Goal: Task Accomplishment & Management: Manage account settings

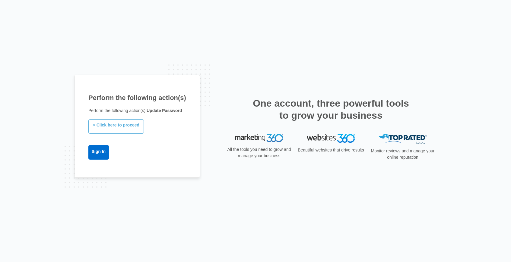
click at [120, 125] on link "» Click here to proceed" at bounding box center [115, 126] width 55 height 14
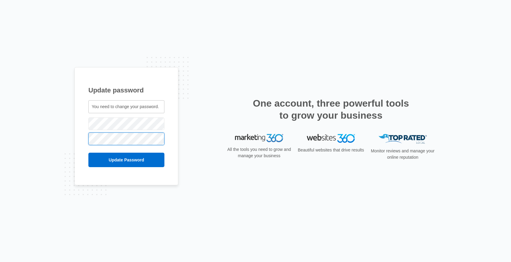
click at [88, 153] on input "Update Password" at bounding box center [126, 160] width 76 height 14
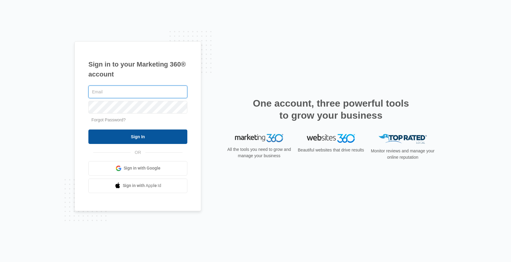
type input "lbaessler81@gmail.com"
click at [143, 138] on input "Sign In" at bounding box center [137, 137] width 99 height 14
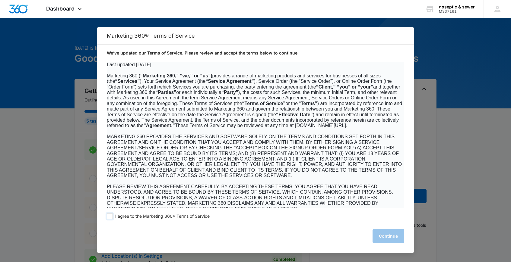
click at [111, 218] on span at bounding box center [110, 217] width 6 height 6
click at [111, 218] on input "I agree to the Marketing 360® Terms of Service" at bounding box center [110, 217] width 6 height 6
checkbox input "true"
click at [381, 241] on button "Continue" at bounding box center [388, 236] width 32 height 14
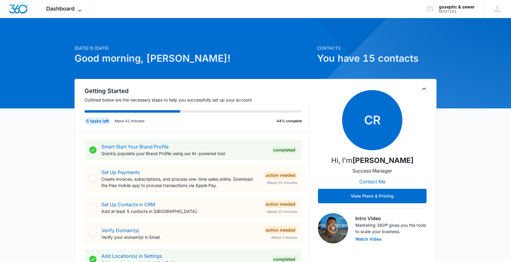
click at [78, 10] on icon at bounding box center [79, 10] width 7 height 7
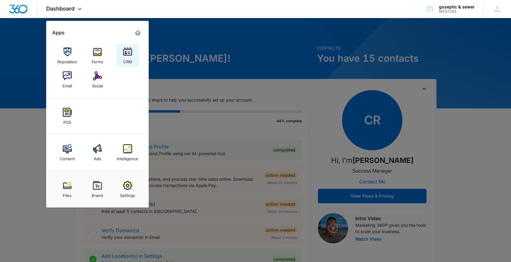
click at [131, 56] on img at bounding box center [127, 51] width 9 height 9
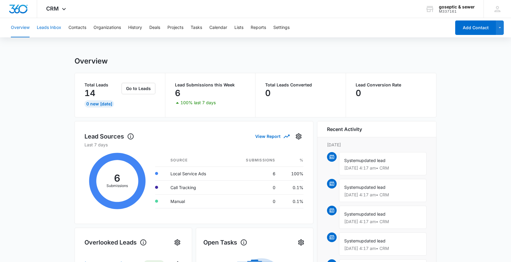
click at [51, 27] on button "Leads Inbox" at bounding box center [49, 27] width 24 height 19
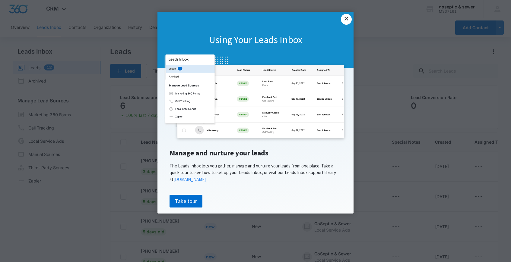
click at [347, 19] on link "×" at bounding box center [346, 19] width 11 height 11
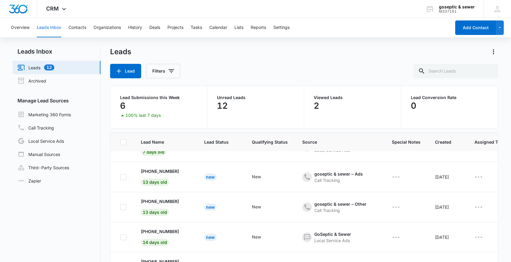
scroll to position [46, 0]
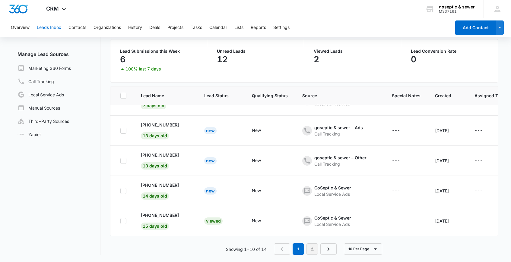
click at [312, 252] on link "2" at bounding box center [311, 249] width 11 height 11
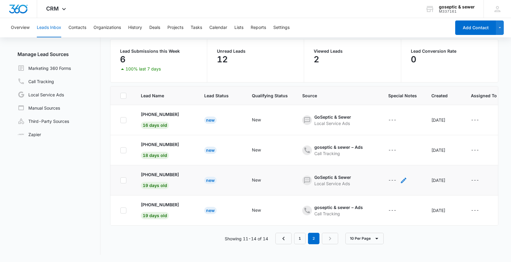
click at [388, 179] on div "---" at bounding box center [392, 180] width 8 height 7
click at [379, 130] on textarea "Special Notes" at bounding box center [394, 132] width 71 height 34
type textarea "l"
type textarea "c"
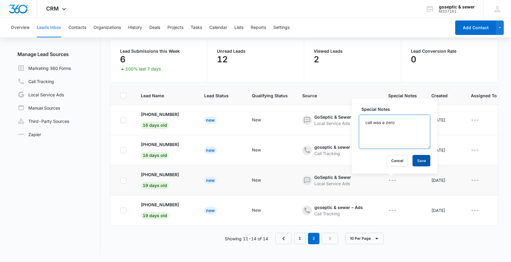
type textarea "call was a zero"
click at [413, 160] on button "Save" at bounding box center [422, 160] width 18 height 11
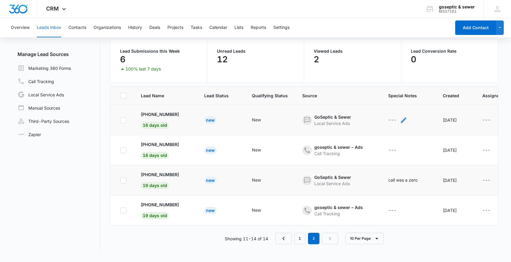
click at [401, 122] on icon "- - Select to Edit Field" at bounding box center [403, 120] width 5 height 5
click at [376, 64] on textarea "Special Notes" at bounding box center [394, 72] width 71 height 34
type textarea "call was a zero"
click at [415, 99] on button "Save" at bounding box center [422, 100] width 18 height 11
click at [300, 237] on link "1" at bounding box center [299, 238] width 11 height 11
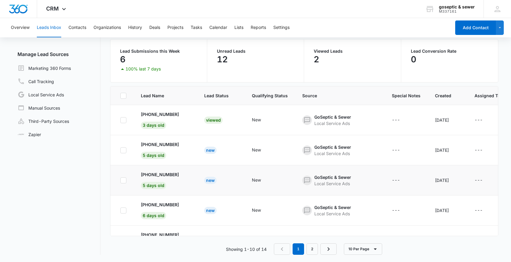
scroll to position [170, 0]
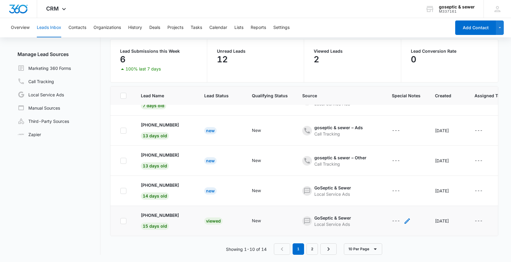
click at [404, 223] on icon "- - Select to Edit Field" at bounding box center [407, 221] width 7 height 7
click at [388, 165] on textarea "Special Notes" at bounding box center [398, 173] width 71 height 34
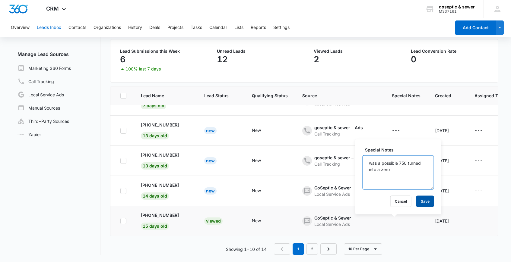
type textarea "was a possible 750 turned into a zero"
click at [416, 205] on button "Save" at bounding box center [425, 201] width 18 height 11
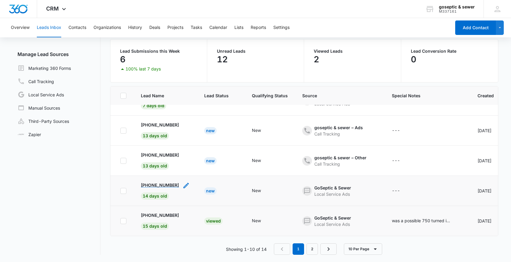
click at [169, 185] on p "[PHONE_NUMBER]" at bounding box center [160, 185] width 38 height 6
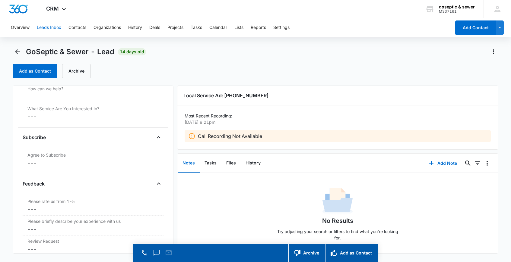
scroll to position [556, 0]
click at [18, 50] on icon "Back" at bounding box center [17, 51] width 7 height 7
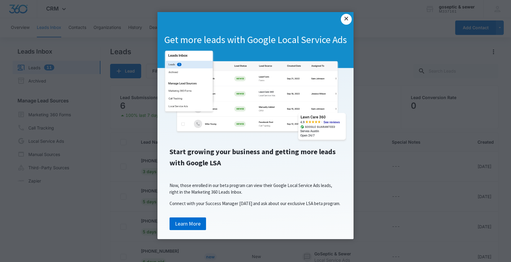
click at [344, 24] on link "×" at bounding box center [346, 19] width 11 height 11
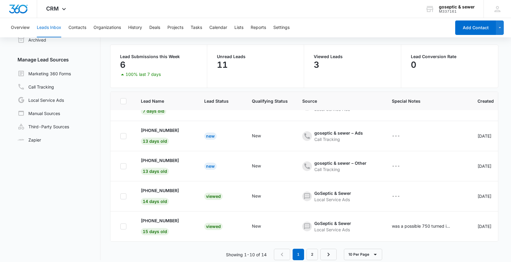
scroll to position [46, 0]
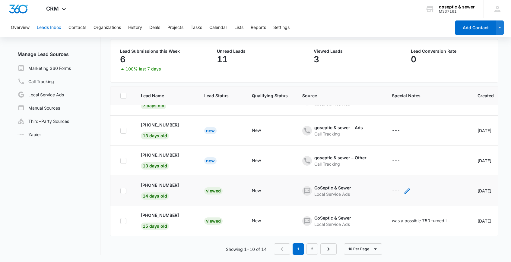
click at [404, 192] on icon "- - Select to Edit Field" at bounding box center [406, 191] width 5 height 5
click at [388, 137] on textarea "Special Notes" at bounding box center [398, 142] width 71 height 34
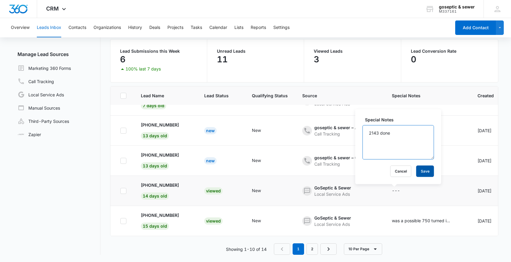
type textarea "2143 done"
click at [416, 171] on button "Save" at bounding box center [425, 171] width 18 height 11
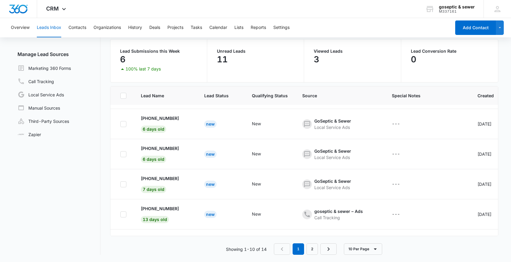
scroll to position [92, 0]
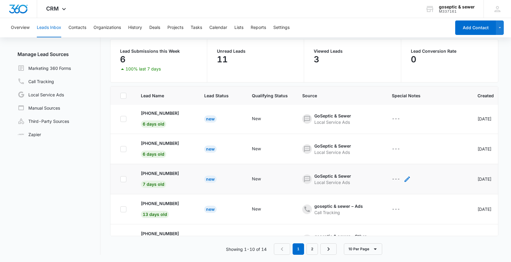
click at [404, 180] on icon "- - Select to Edit Field" at bounding box center [407, 179] width 7 height 7
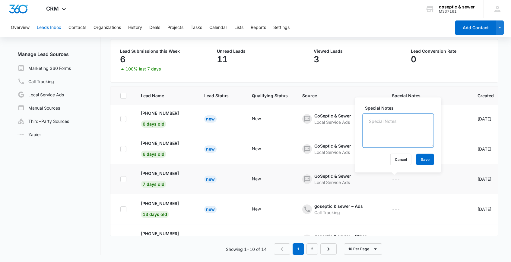
click at [380, 127] on textarea "Special Notes" at bounding box center [398, 131] width 71 height 34
type textarea "zero"
click at [416, 163] on button "Save" at bounding box center [425, 159] width 18 height 11
click at [404, 148] on icon "- - Select to Edit Field" at bounding box center [406, 149] width 5 height 5
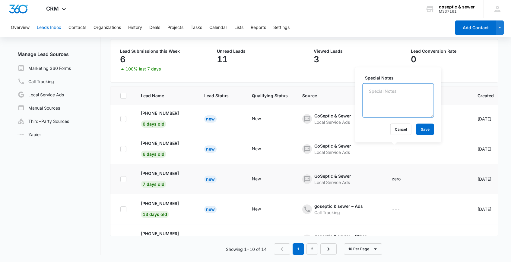
click at [382, 106] on textarea "Special Notes" at bounding box center [398, 101] width 71 height 34
type textarea "650"
click at [422, 132] on button "Save" at bounding box center [425, 129] width 18 height 11
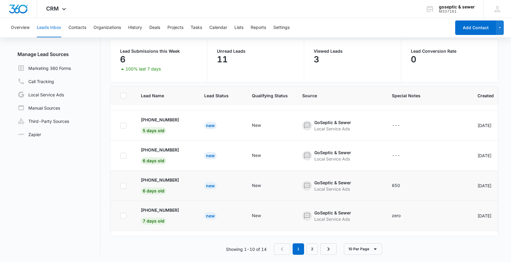
scroll to position [53, 0]
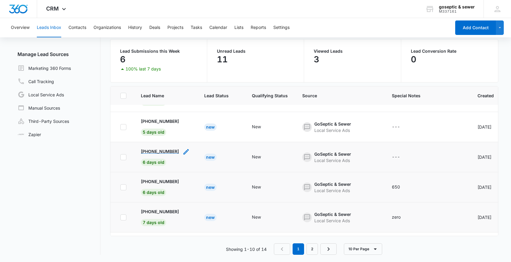
click at [170, 151] on p "[PHONE_NUMBER]" at bounding box center [160, 151] width 38 height 6
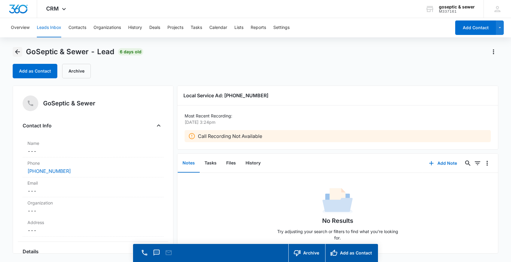
click at [17, 53] on icon "Back" at bounding box center [17, 51] width 7 height 7
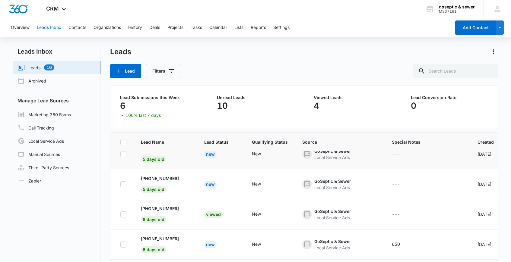
scroll to position [44, 0]
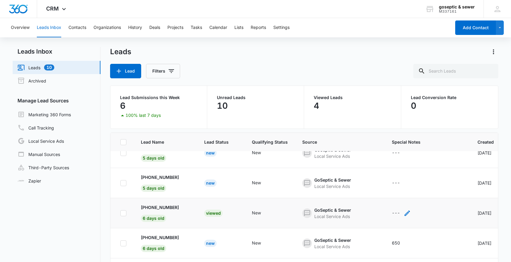
click at [404, 212] on icon "- - Select to Edit Field" at bounding box center [406, 213] width 5 height 5
click at [389, 171] on textarea "Special Notes" at bounding box center [398, 165] width 71 height 34
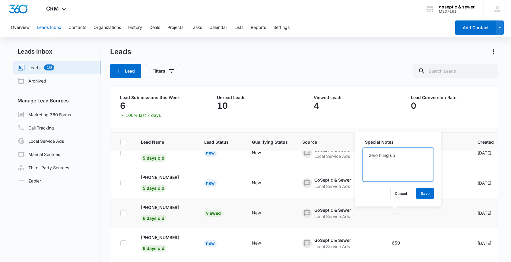
type textarea "zero hung up"
click at [419, 200] on div "Special Notes zero hung up Cancel Save" at bounding box center [398, 169] width 86 height 75
click at [418, 196] on button "Save" at bounding box center [425, 193] width 18 height 11
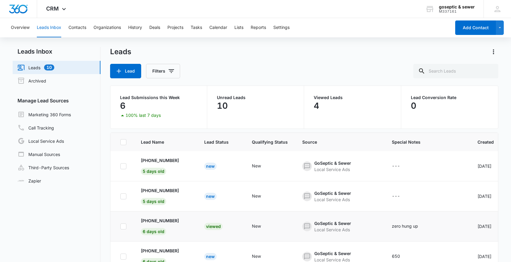
scroll to position [33, 0]
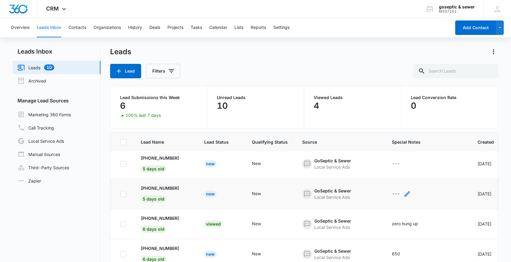
click at [404, 194] on icon "- - Select to Edit Field" at bounding box center [407, 194] width 7 height 7
click at [385, 156] on textarea "Special Notes" at bounding box center [398, 145] width 71 height 34
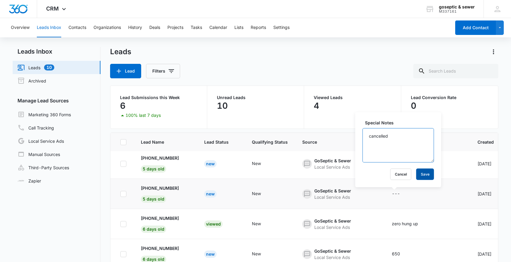
type textarea "cancelled"
click at [417, 176] on button "Save" at bounding box center [425, 174] width 18 height 11
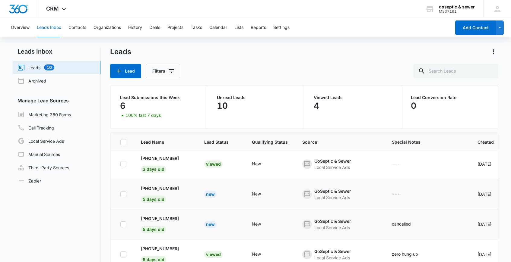
scroll to position [1, 0]
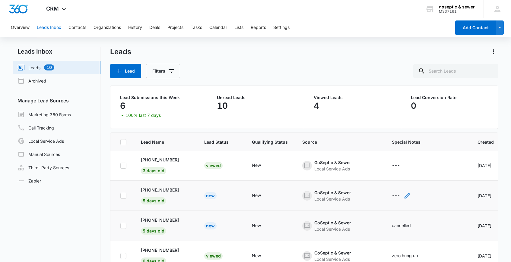
click at [404, 194] on icon "- - Select to Edit Field" at bounding box center [406, 195] width 5 height 5
click at [392, 138] on textarea "Special Notes" at bounding box center [398, 147] width 71 height 34
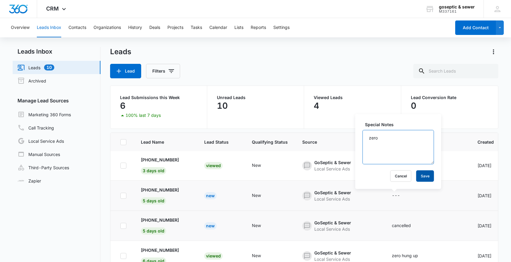
type textarea "zero"
click at [421, 179] on button "Save" at bounding box center [425, 176] width 18 height 11
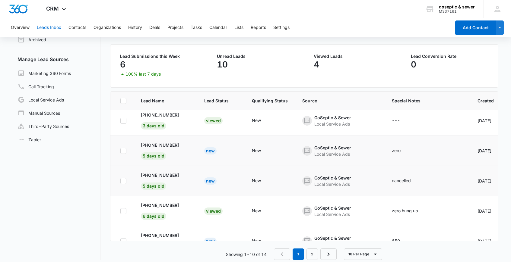
scroll to position [46, 0]
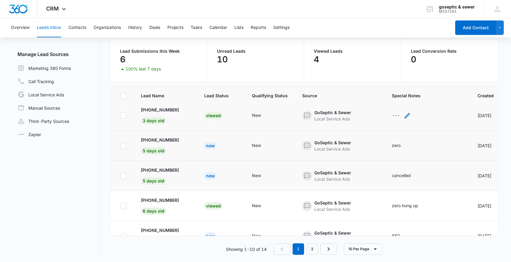
click at [404, 115] on icon "- - Select to Edit Field" at bounding box center [406, 115] width 5 height 5
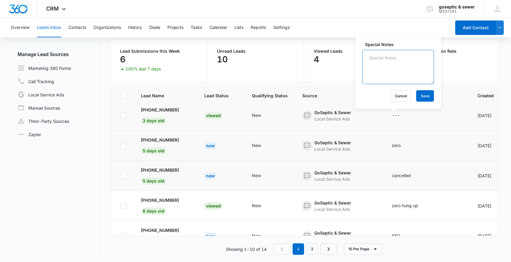
click at [386, 74] on textarea "Special Notes" at bounding box center [398, 67] width 71 height 34
type textarea "1100.50"
click at [421, 93] on button "Save" at bounding box center [425, 95] width 18 height 11
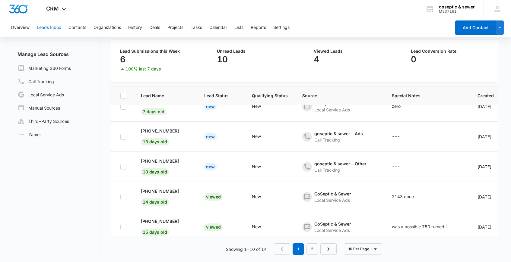
scroll to position [170, 0]
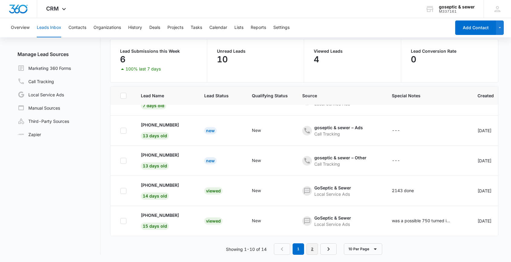
click at [314, 248] on link "2" at bounding box center [311, 249] width 11 height 11
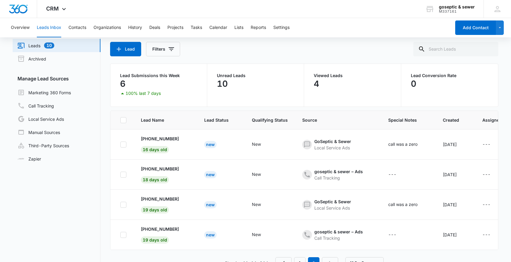
scroll to position [46, 0]
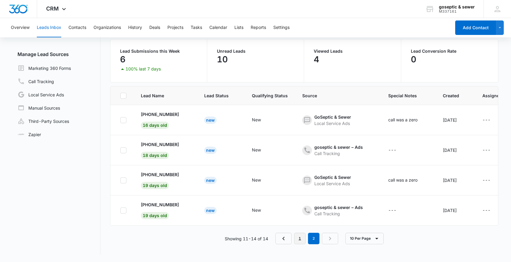
click at [300, 238] on link "1" at bounding box center [299, 238] width 11 height 11
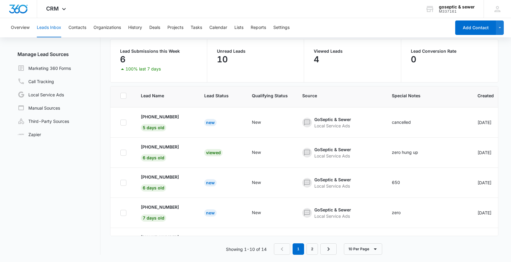
scroll to position [57, 0]
